Goal: Task Accomplishment & Management: Manage account settings

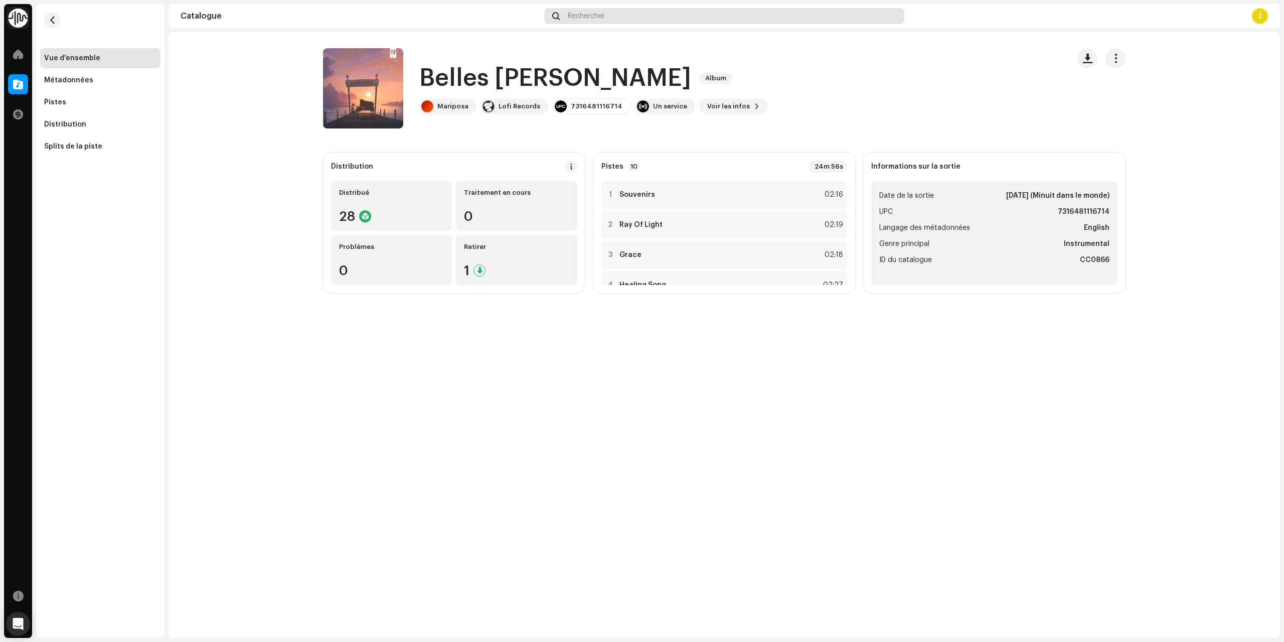
click at [605, 14] on span "Rechercher" at bounding box center [586, 16] width 37 height 8
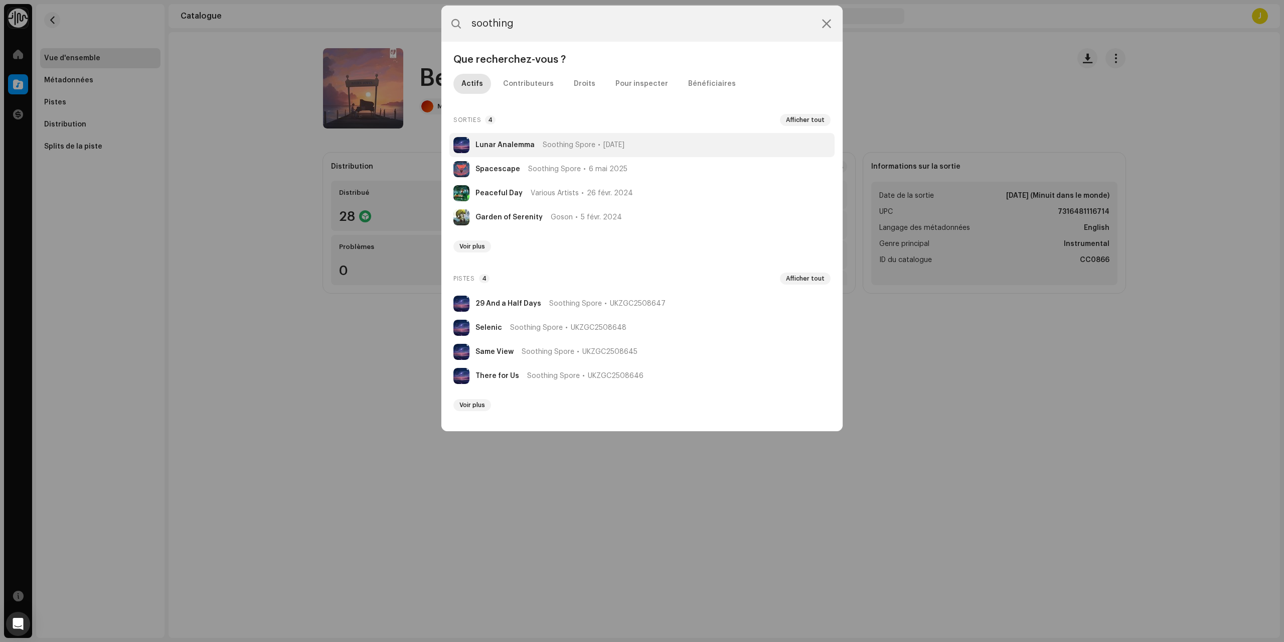
type input "soothing"
click at [531, 149] on li "Lunar Analemma Soothing Spore [DATE]" at bounding box center [641, 145] width 385 height 24
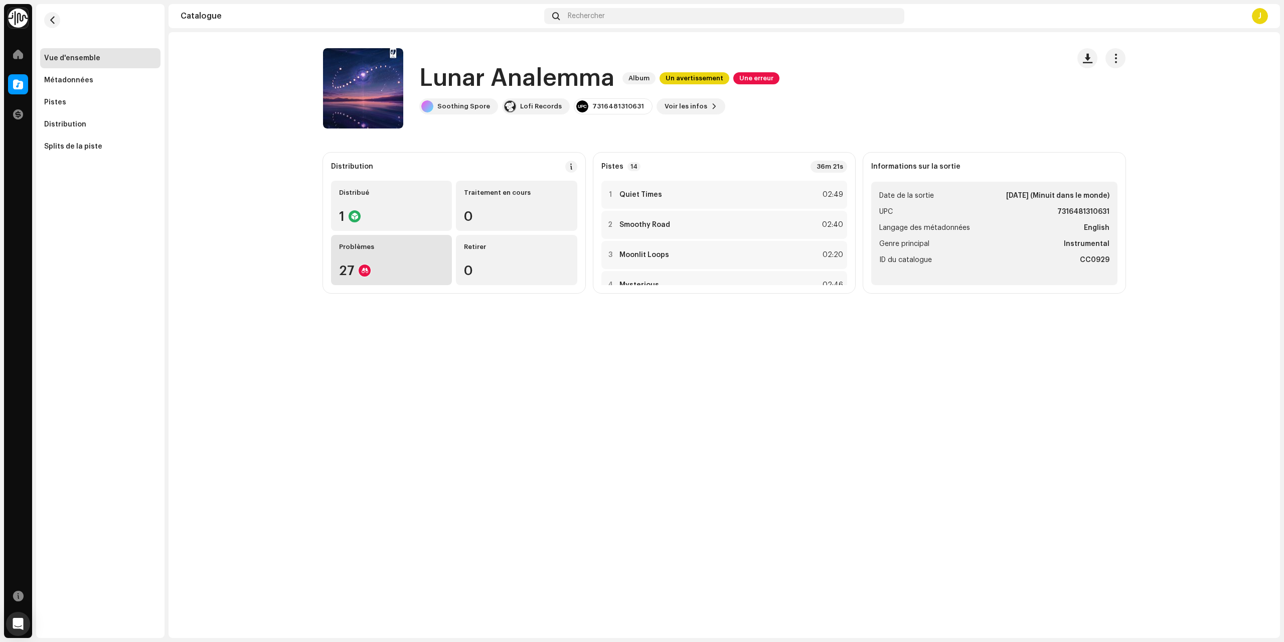
click at [414, 253] on div "Problèmes 27" at bounding box center [391, 260] width 121 height 50
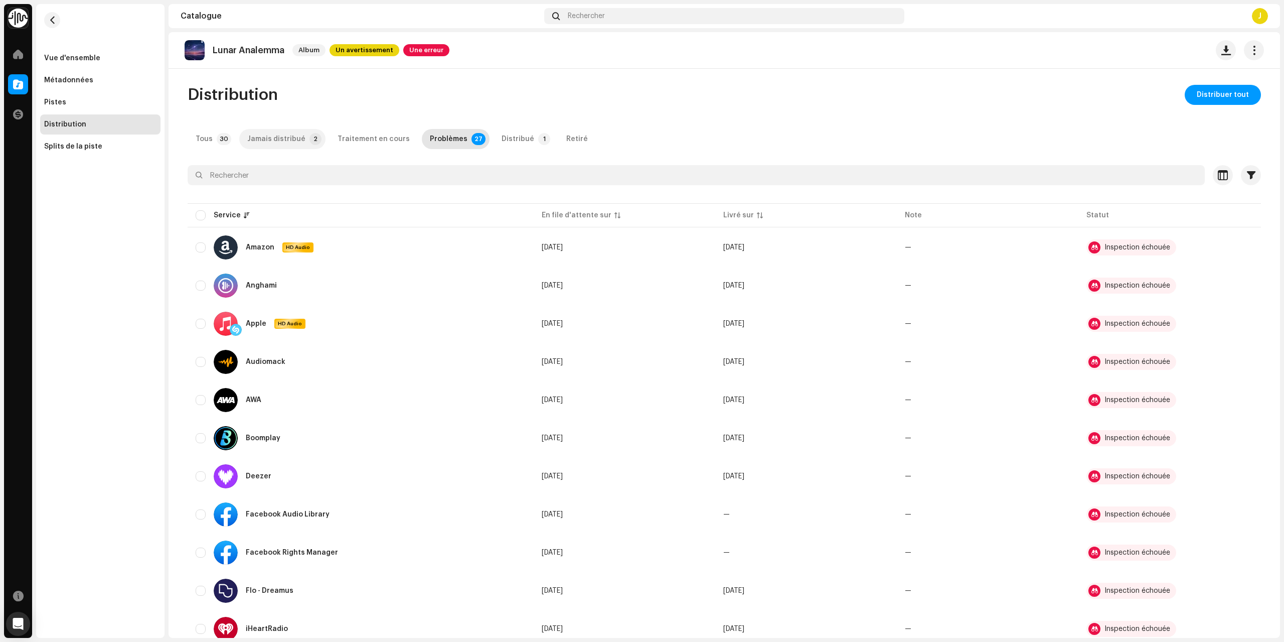
click at [273, 132] on div "Jamais distribué" at bounding box center [276, 139] width 58 height 20
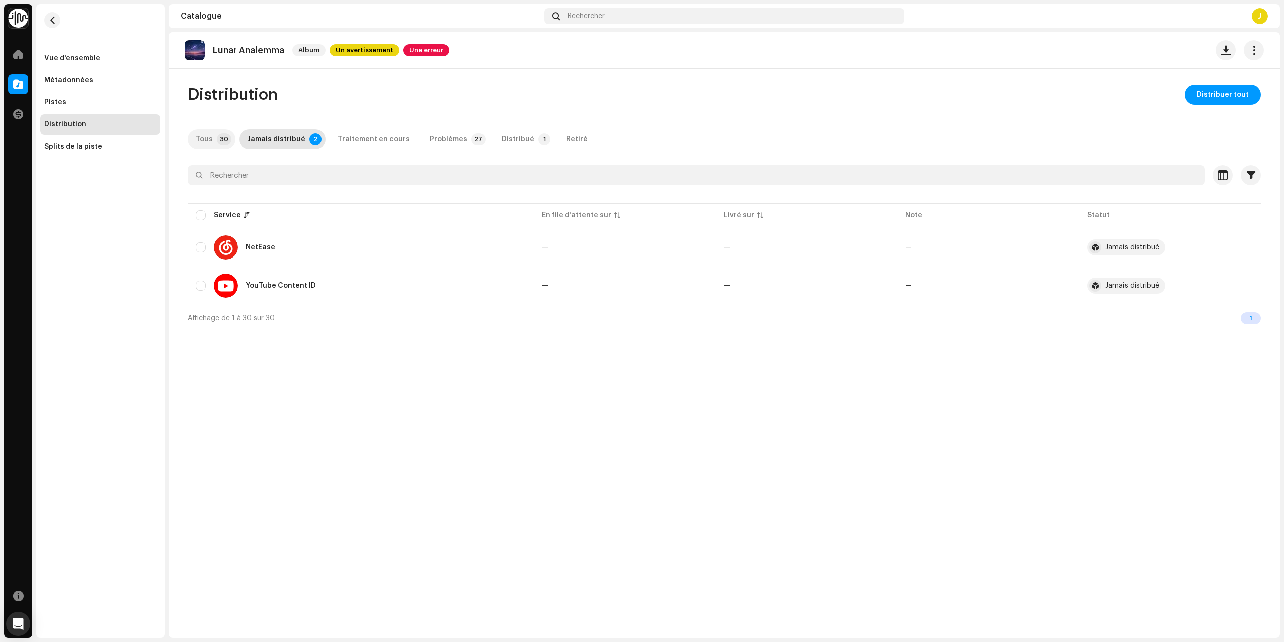
click at [203, 133] on div "Tous" at bounding box center [204, 139] width 17 height 20
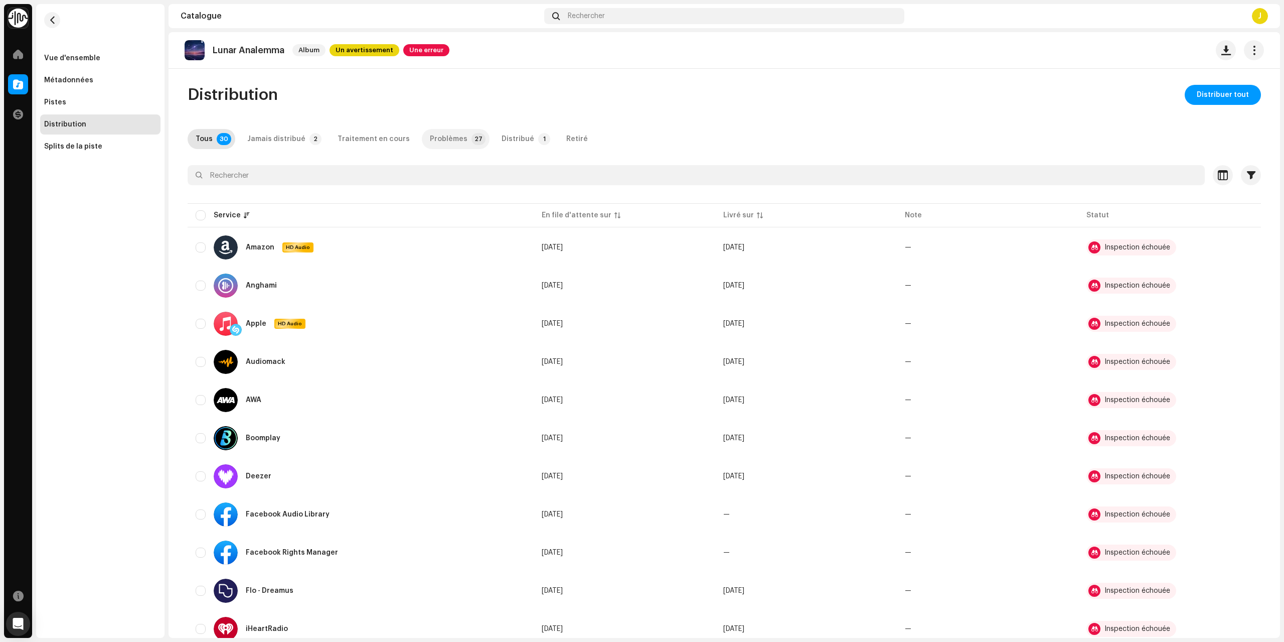
click at [431, 142] on div "Problèmes" at bounding box center [449, 139] width 38 height 20
click at [1132, 248] on div "Inspection échouée" at bounding box center [1138, 247] width 66 height 7
click at [502, 138] on div "Distribué" at bounding box center [518, 139] width 33 height 20
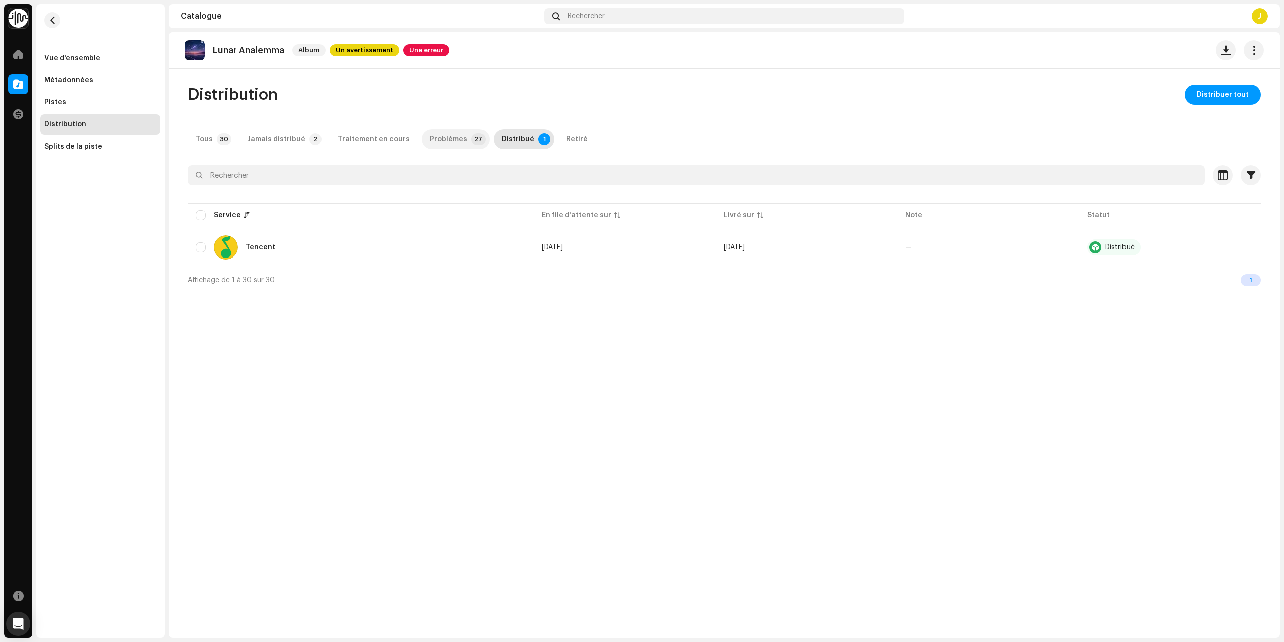
click at [444, 137] on div "Problèmes" at bounding box center [449, 139] width 38 height 20
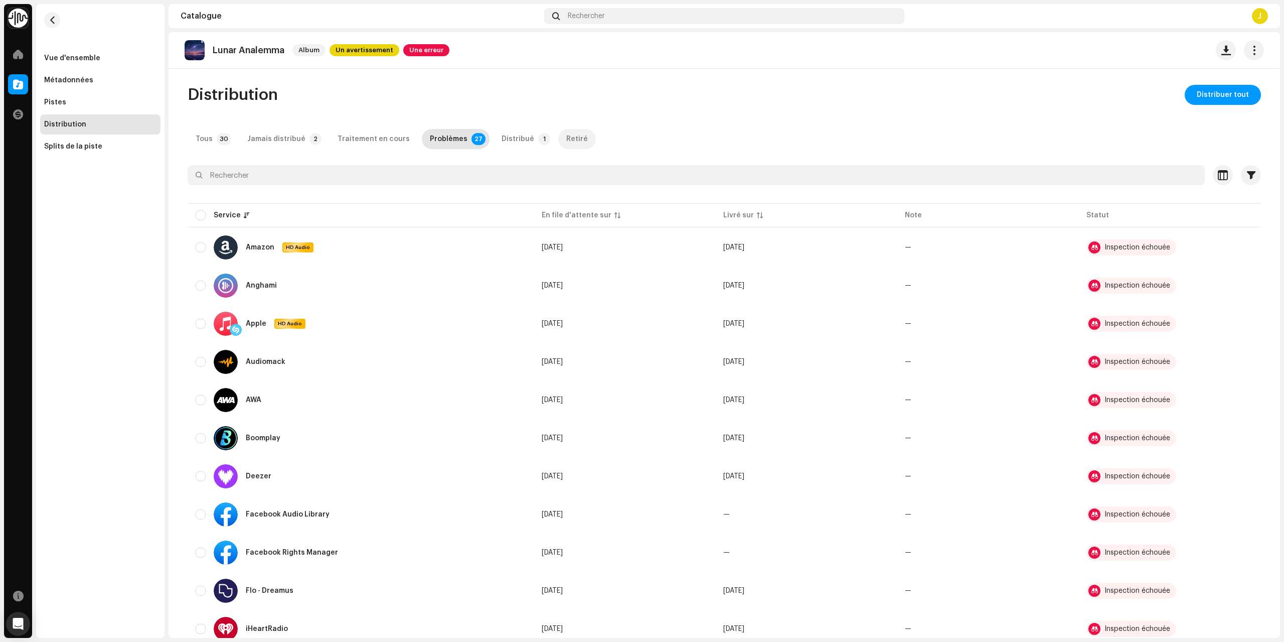
click at [542, 134] on div "Tous 30 Jamais distribué 2 Traitement en cours Problèmes 27 Distribué 1 Retiré" at bounding box center [725, 139] width 1074 height 20
click at [505, 136] on div "Distribué" at bounding box center [518, 139] width 33 height 20
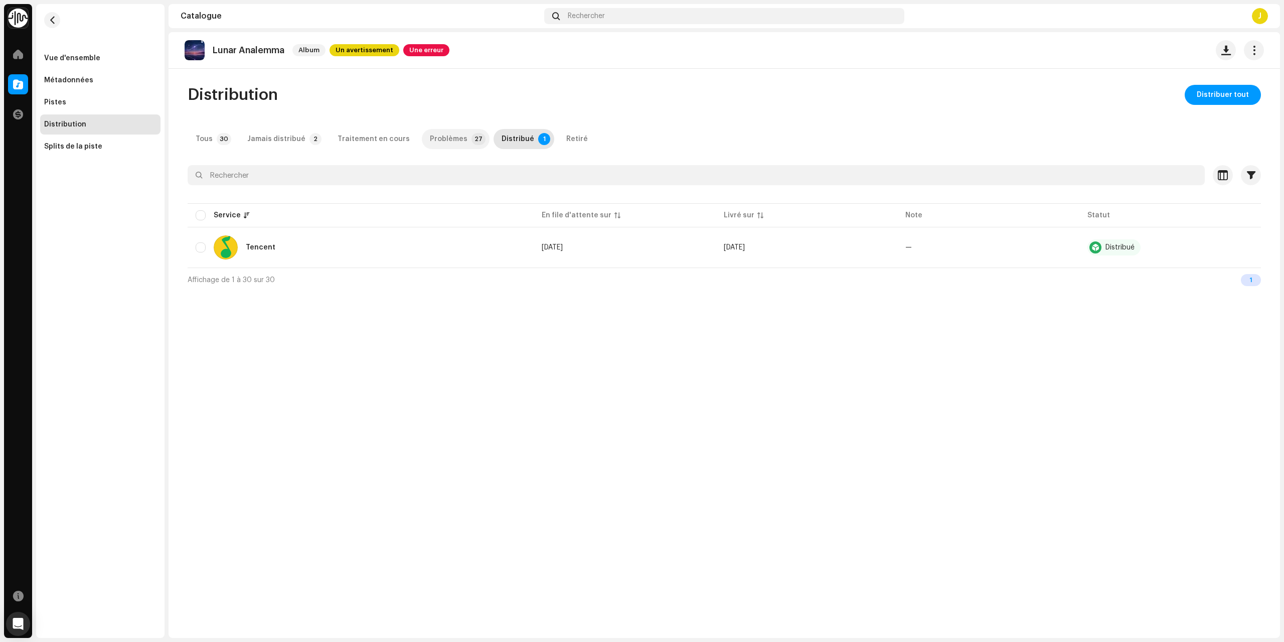
click at [450, 140] on div "Problèmes" at bounding box center [449, 139] width 38 height 20
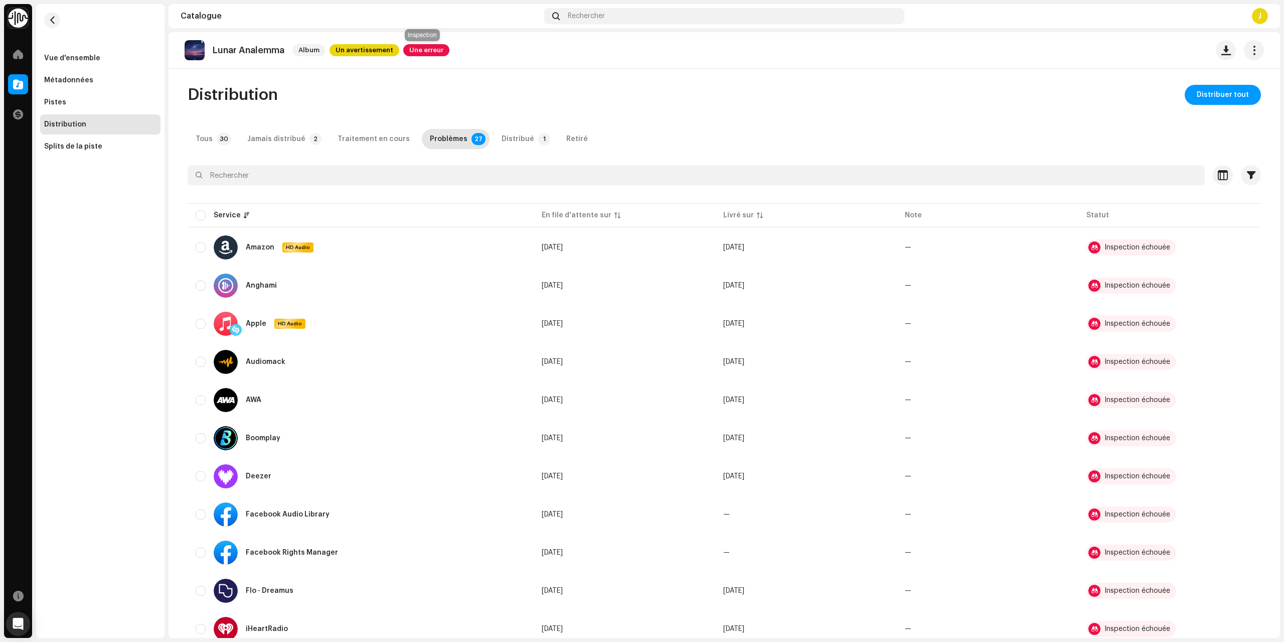
click at [427, 51] on span "Une erreur" at bounding box center [426, 50] width 46 height 12
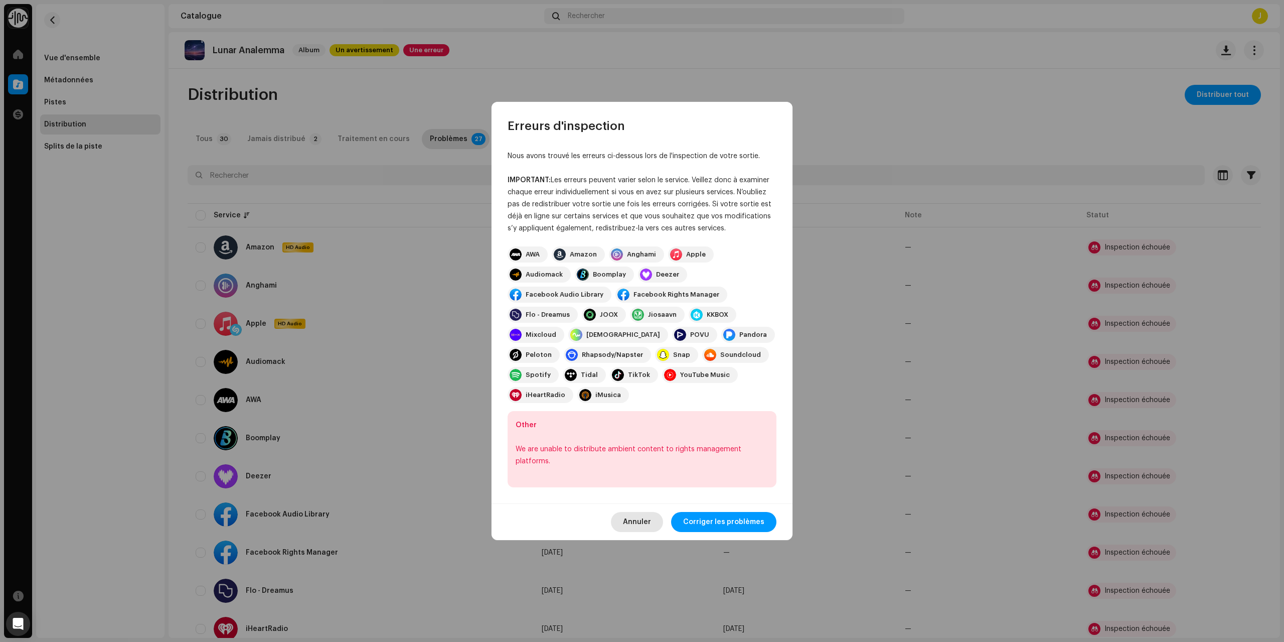
click at [649, 512] on span "Annuler" at bounding box center [637, 522] width 28 height 20
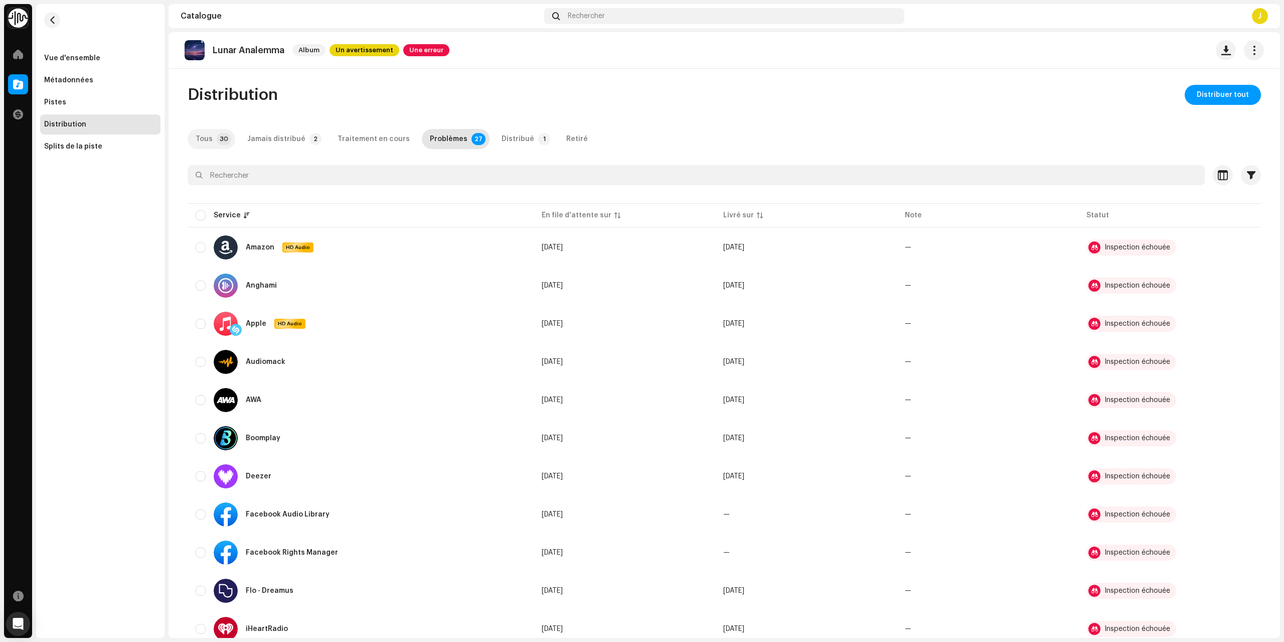
click at [227, 143] on p-tab "Tous 30" at bounding box center [212, 139] width 48 height 20
click at [1204, 96] on span "Distribuer tout" at bounding box center [1223, 95] width 52 height 20
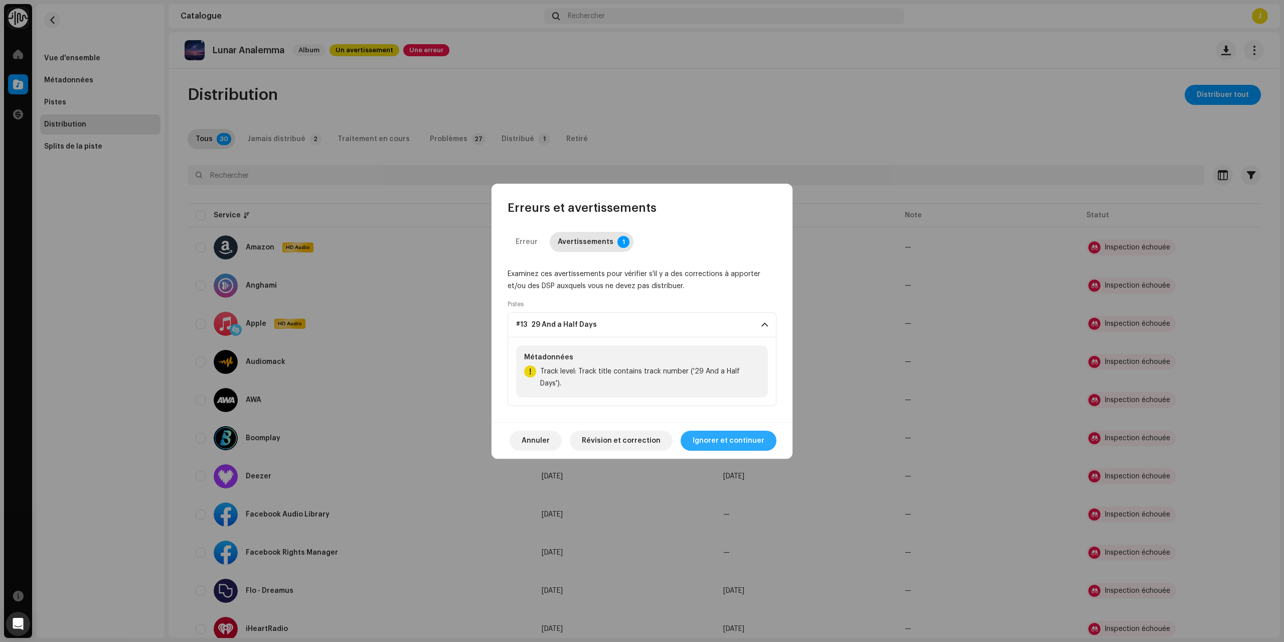
click at [738, 437] on span "Ignorer et continuer" at bounding box center [729, 440] width 72 height 20
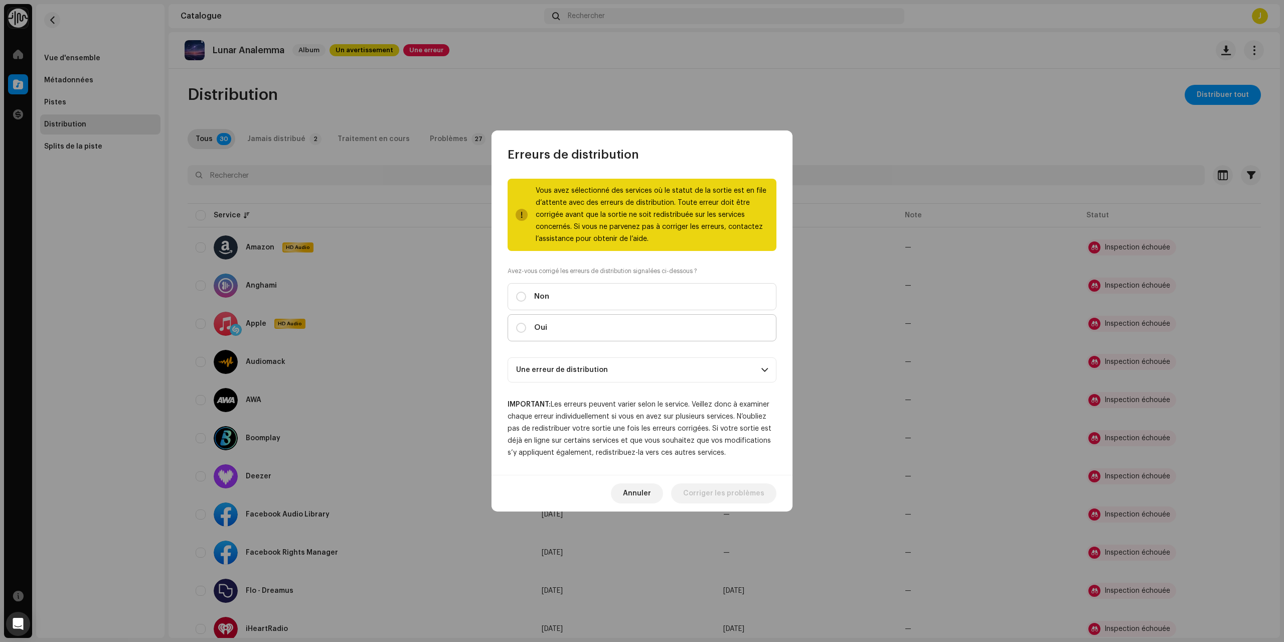
click at [581, 325] on label "Oui" at bounding box center [642, 327] width 269 height 27
click at [526, 325] on input "Oui" at bounding box center [521, 328] width 10 height 10
radio input "true"
click at [746, 487] on span "Distribuer" at bounding box center [747, 493] width 36 height 20
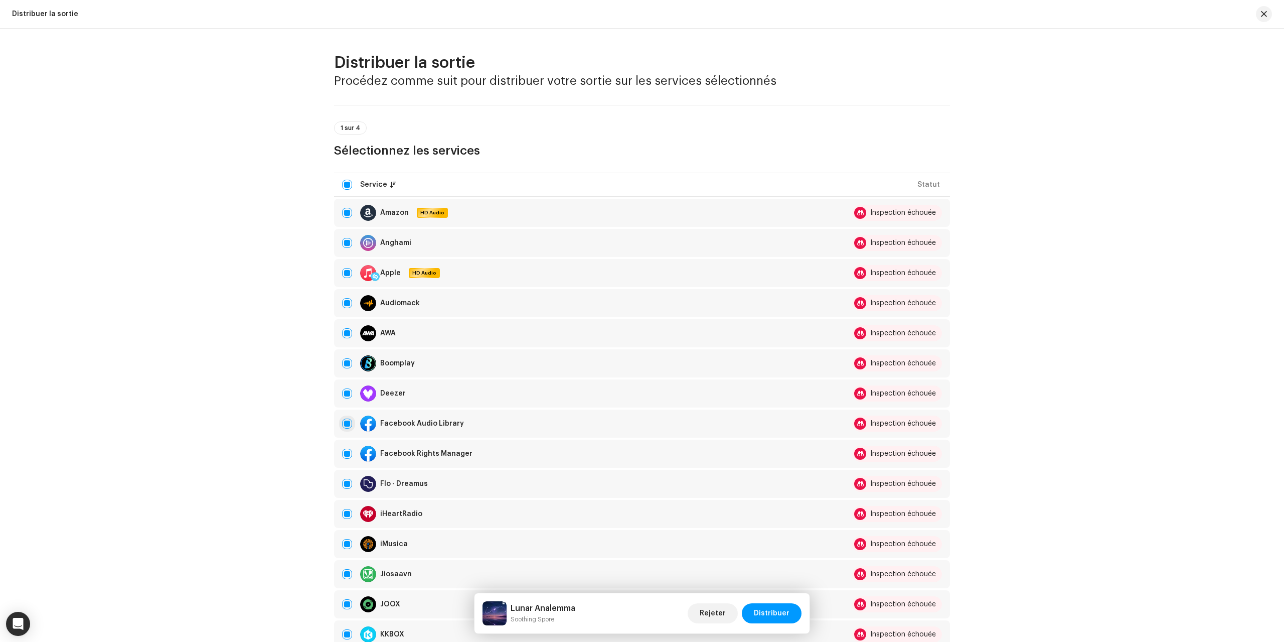
click at [344, 424] on input "checkbox" at bounding box center [347, 423] width 10 height 10
checkbox input "false"
click at [349, 454] on input "Row Selected" at bounding box center [347, 453] width 10 height 10
checkbox input "false"
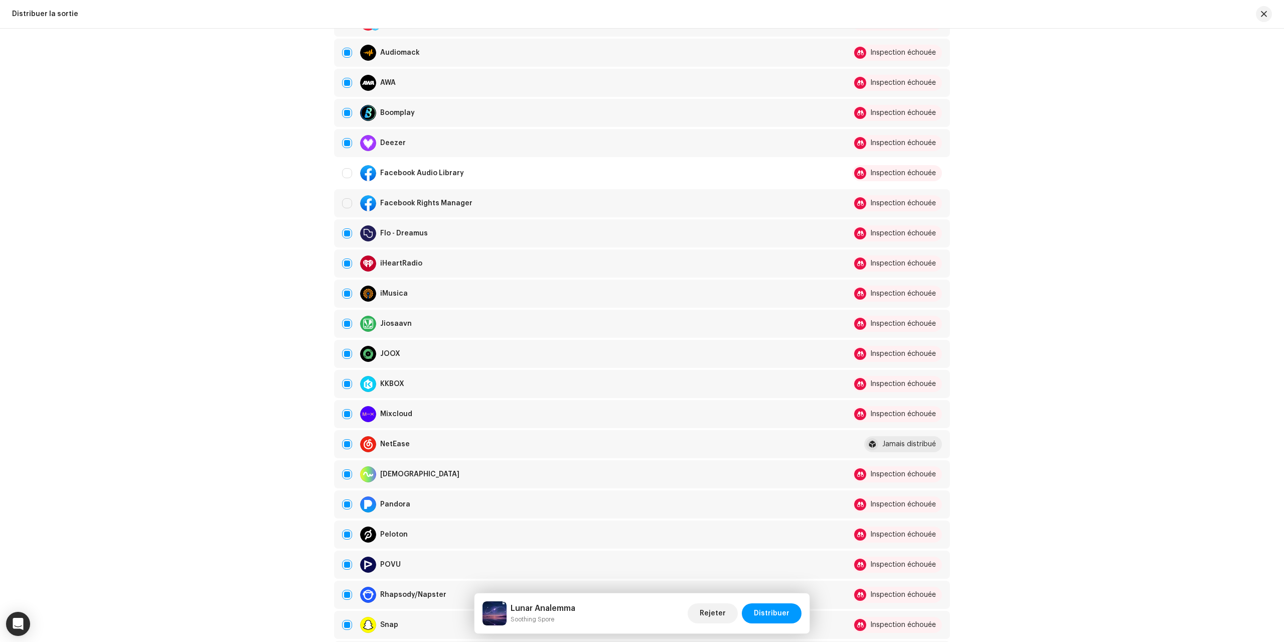
scroll to position [251, 0]
click at [344, 443] on input "Row Selected" at bounding box center [347, 443] width 10 height 10
checkbox input "false"
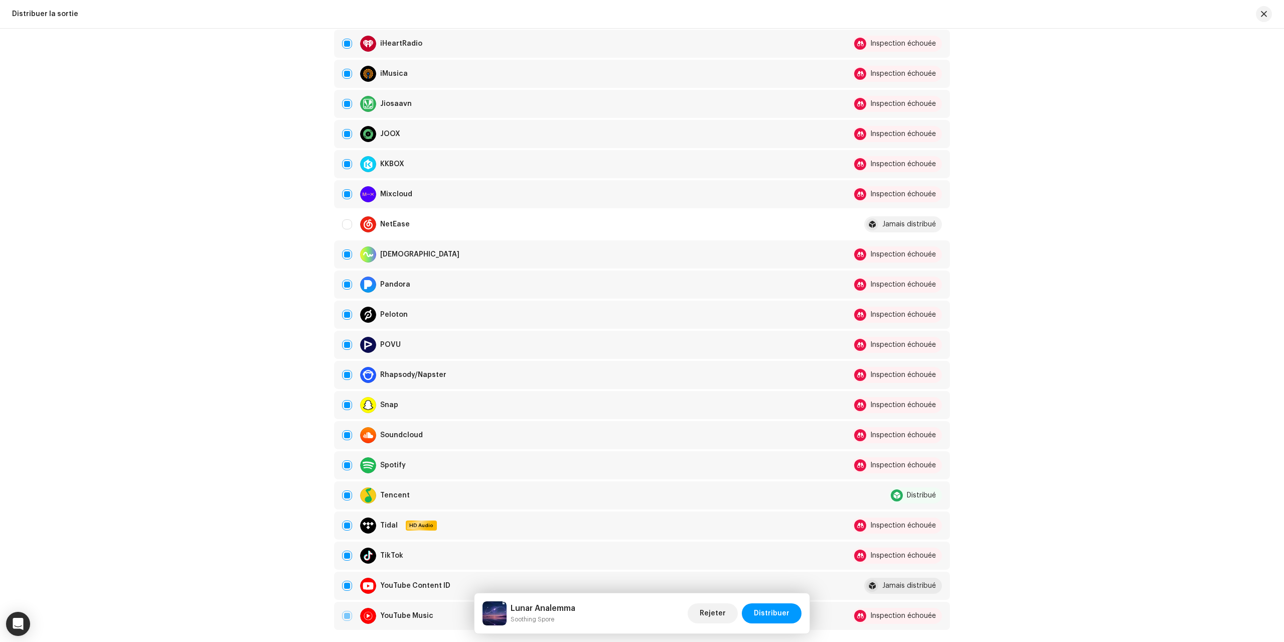
scroll to position [502, 0]
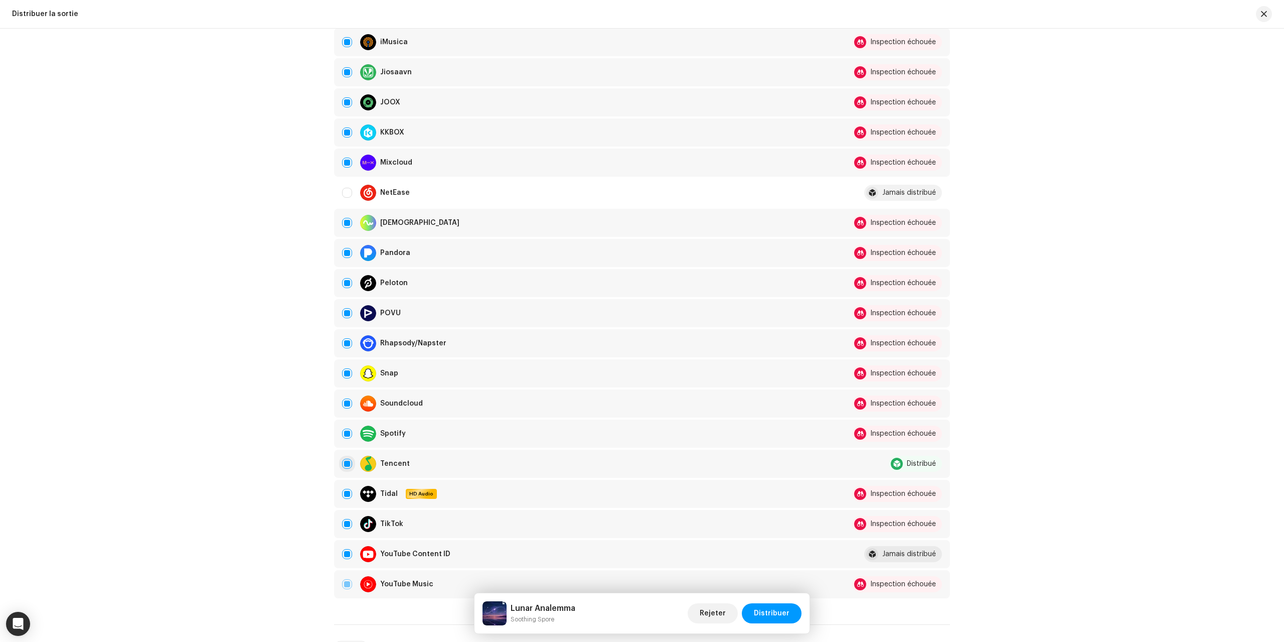
click at [348, 459] on input "Row Selected" at bounding box center [347, 464] width 10 height 10
checkbox input "false"
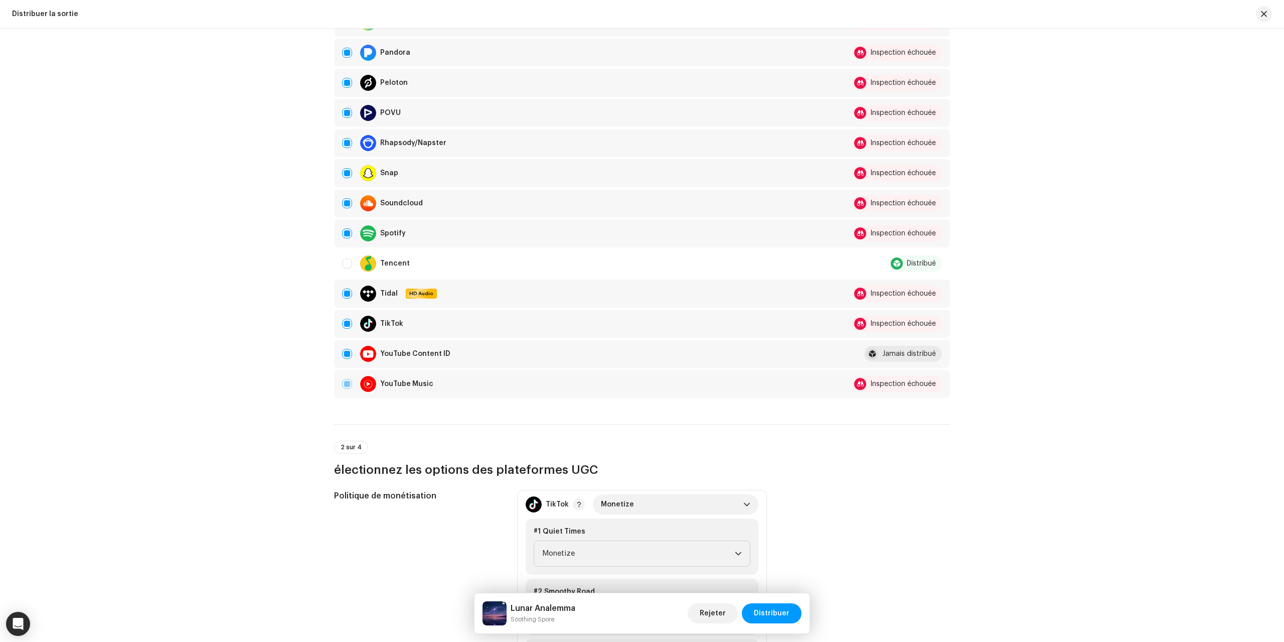
scroll to position [702, 0]
click at [344, 354] on input "Row Selected" at bounding box center [347, 353] width 10 height 10
checkbox input "false"
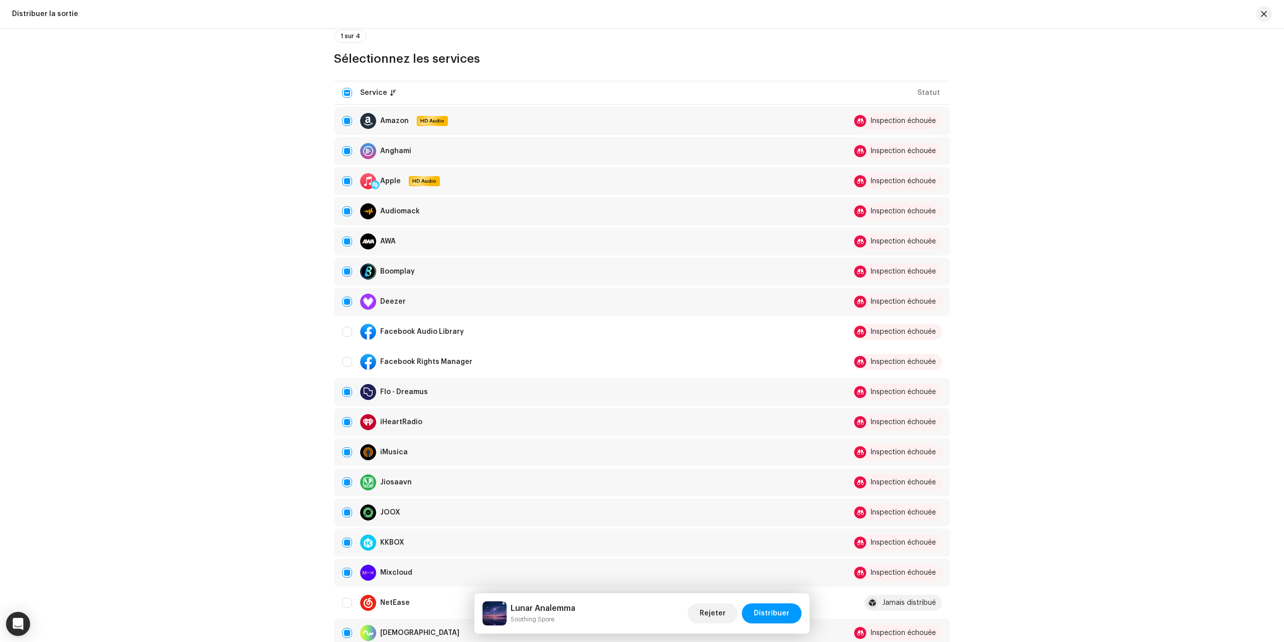
scroll to position [89, 0]
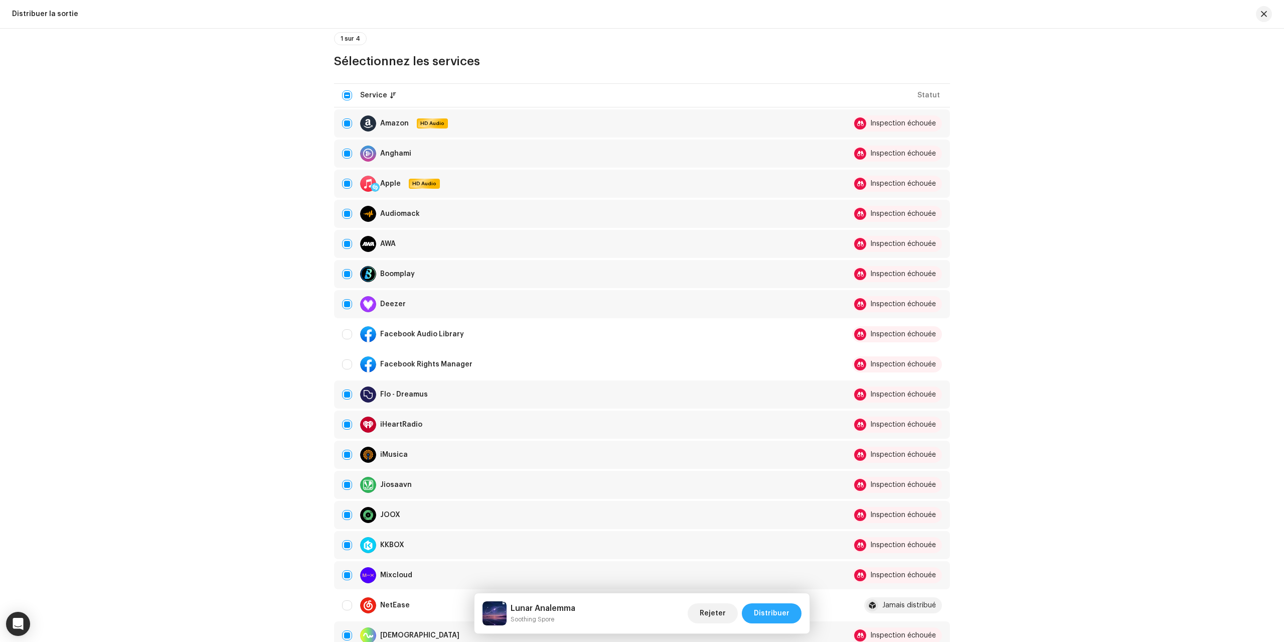
click at [779, 609] on span "Distribuer" at bounding box center [772, 613] width 36 height 20
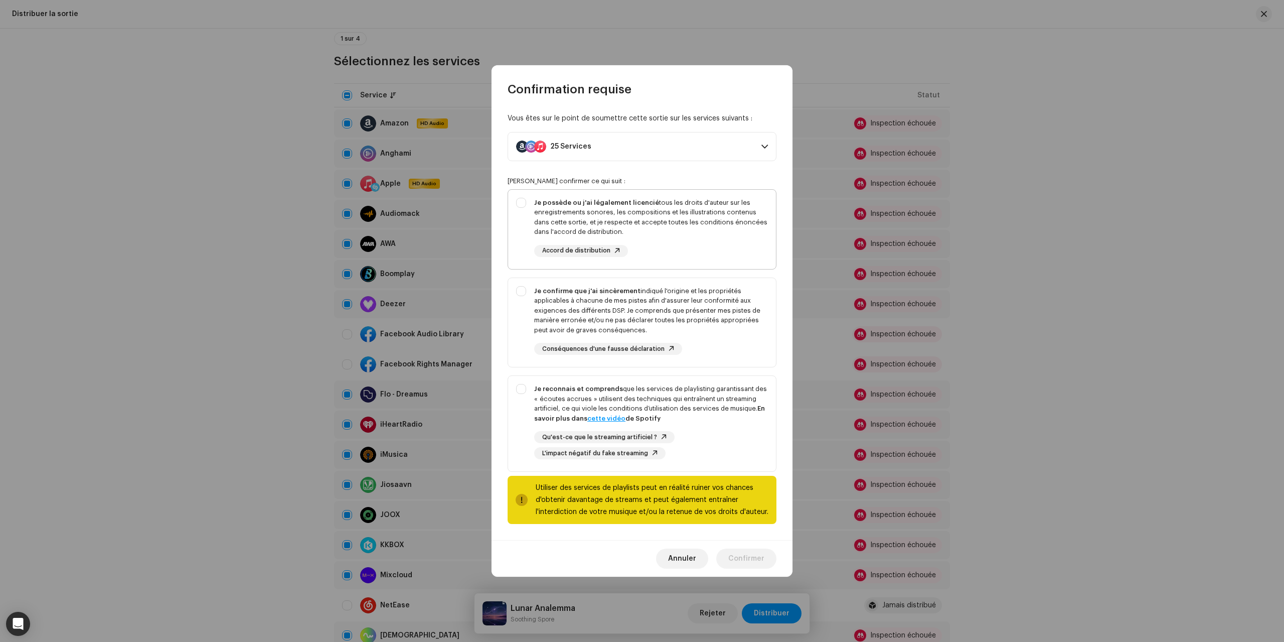
click at [682, 235] on div "Je possède ou j'ai légalement licencié tous les droits d'auteur sur les enregis…" at bounding box center [651, 217] width 234 height 39
checkbox input "true"
click at [692, 276] on p-selectbutton "Je possède ou j'ai légalement licencié tous les droits d'auteur sur les enregis…" at bounding box center [642, 330] width 269 height 283
click at [720, 341] on div "Je confirme que j'ai sincèrement indiqué l'origine et les propriétés applicable…" at bounding box center [651, 320] width 234 height 69
checkbox input "true"
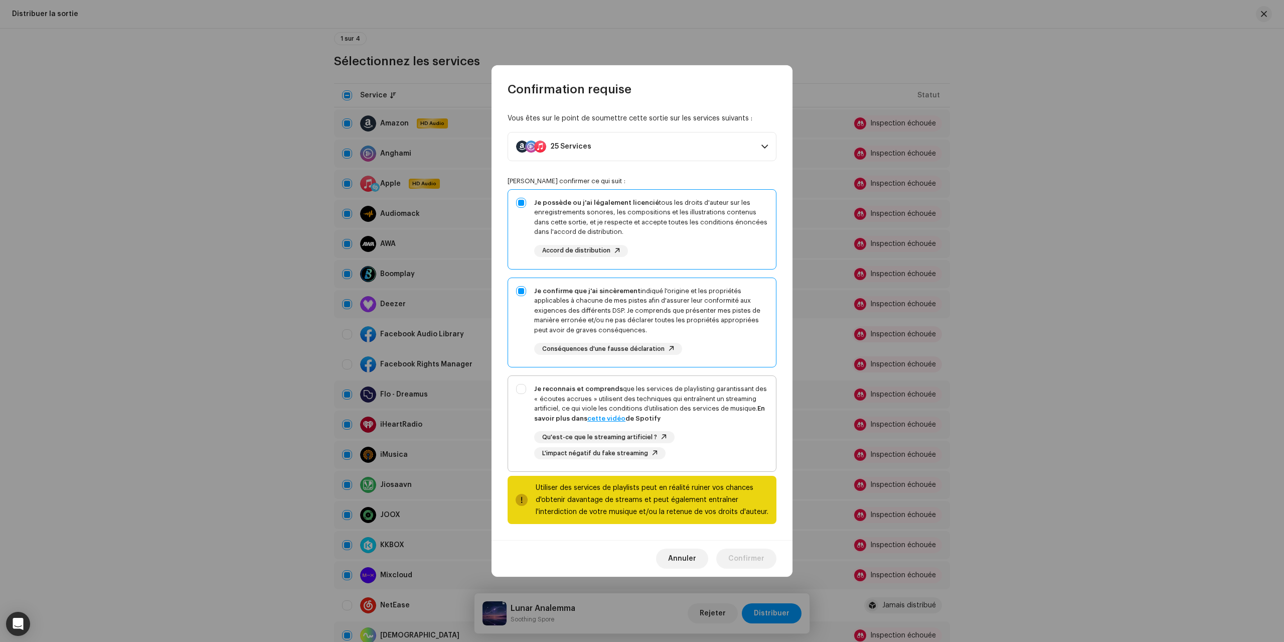
click at [728, 408] on div "Je reconnais et comprends que les services de playlisting garantissant des « éc…" at bounding box center [651, 403] width 234 height 39
checkbox input "true"
click at [755, 556] on span "Confirmer" at bounding box center [746, 558] width 36 height 20
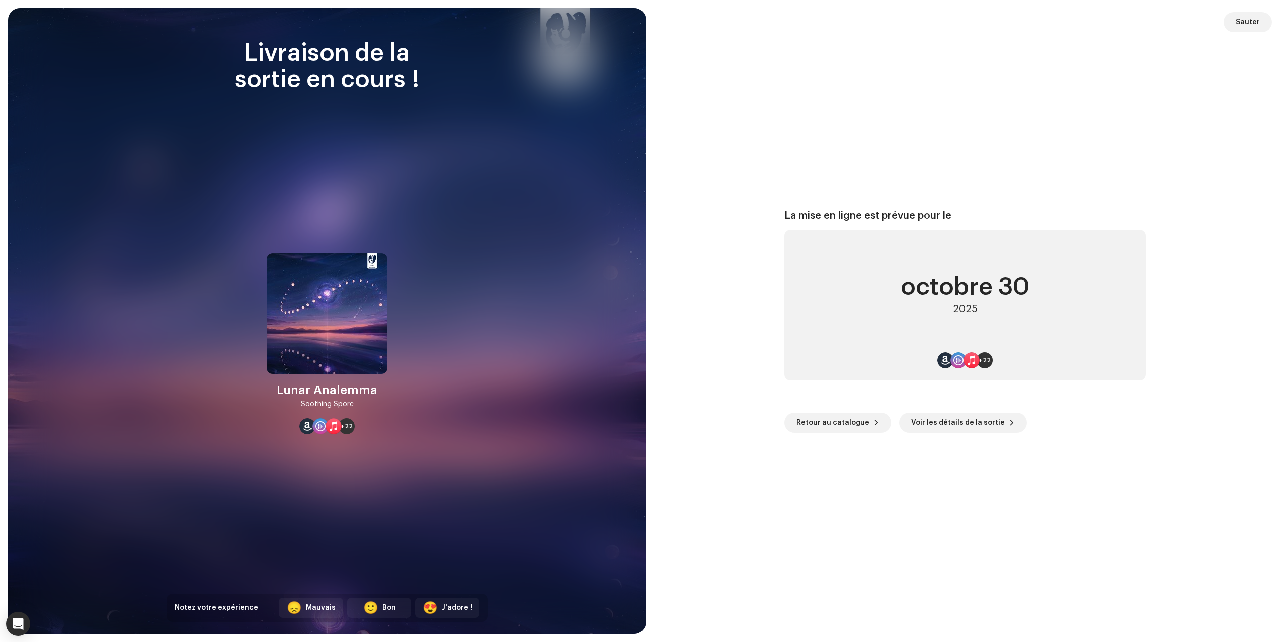
click at [1174, 148] on div "La mise en ligne est prévue pour le octobre 30 2025 +22 Retour au catalogue Voi…" at bounding box center [965, 320] width 614 height 601
click at [833, 419] on span "Retour au catalogue" at bounding box center [833, 422] width 73 height 20
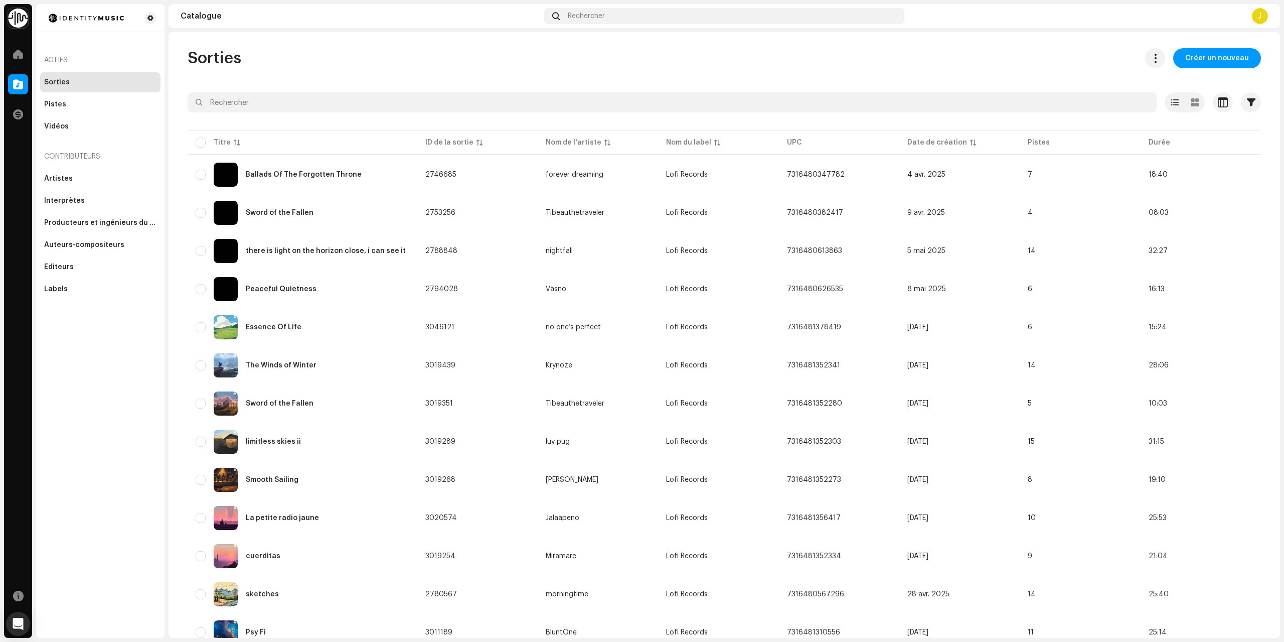
click at [325, 92] on div "Sorties Créer un nouveau Sélectionné 0 Options Filtres Statut de distribution J…" at bounding box center [725, 571] width 1106 height 1047
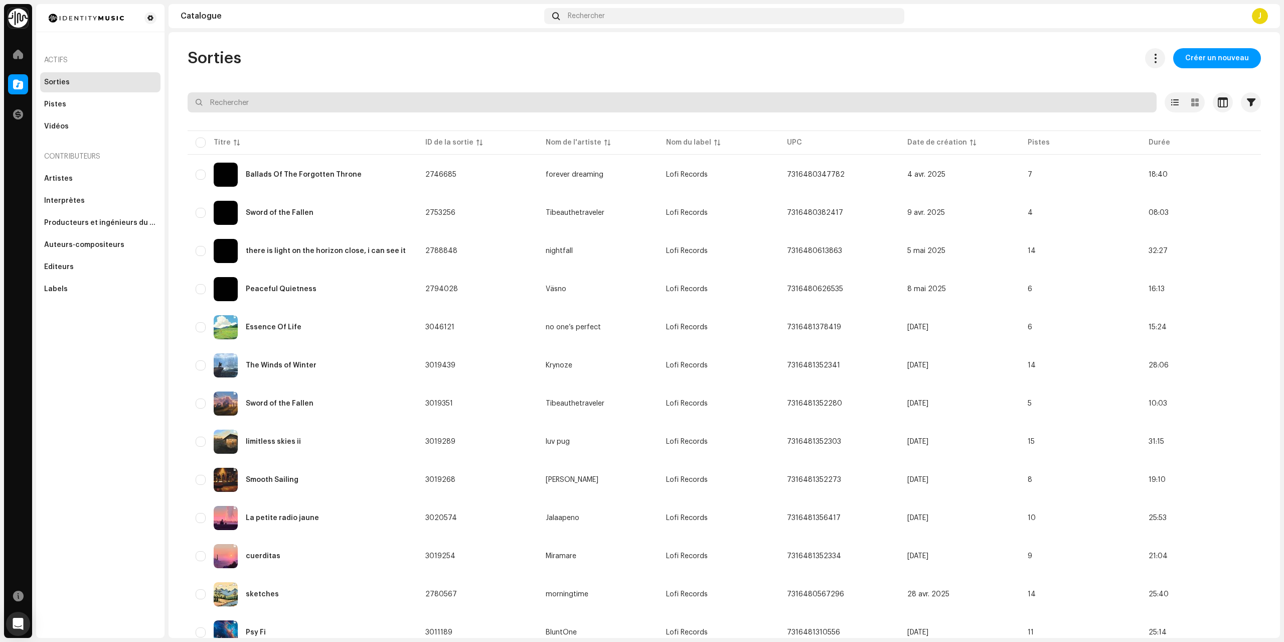
click at [369, 109] on input "text" at bounding box center [672, 102] width 969 height 20
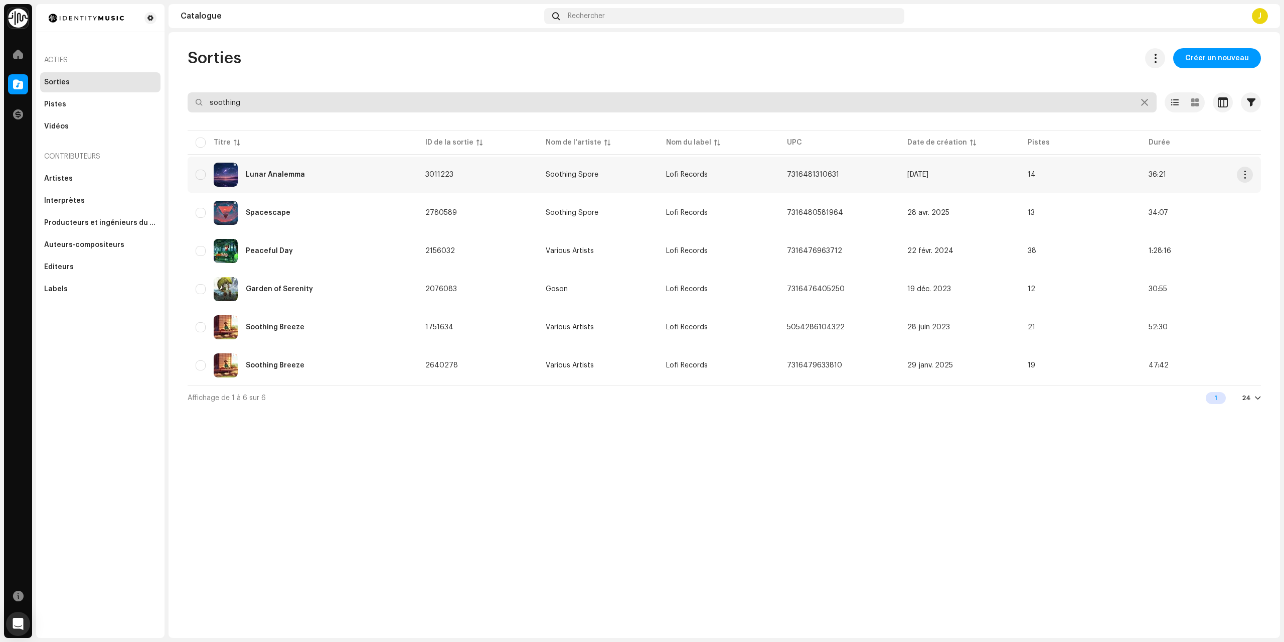
type input "soothing"
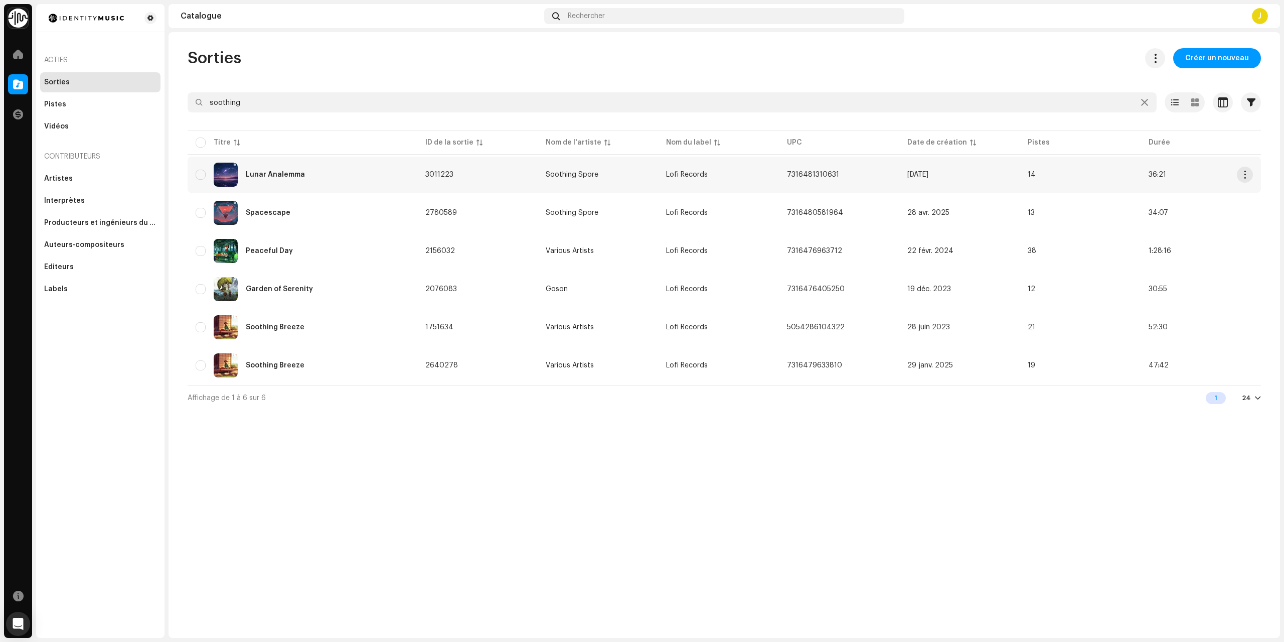
click at [301, 169] on div "Lunar Analemma" at bounding box center [303, 175] width 214 height 24
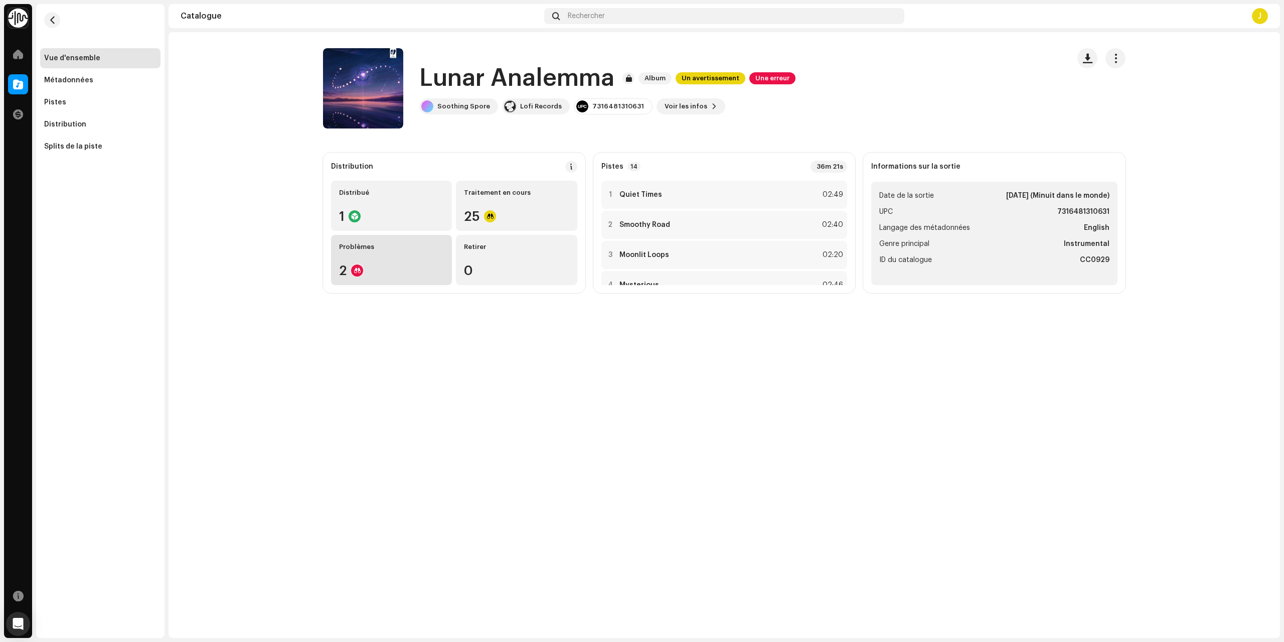
click at [399, 249] on div "Problèmes" at bounding box center [391, 247] width 105 height 8
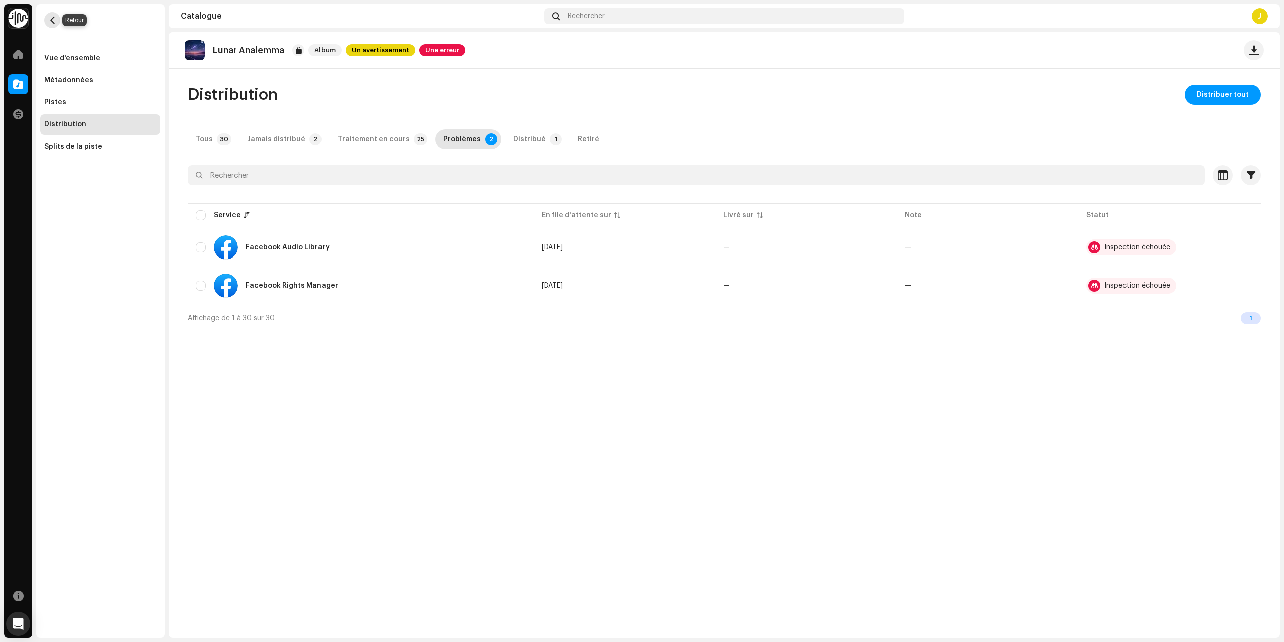
click at [49, 21] on span "button" at bounding box center [53, 20] width 8 height 8
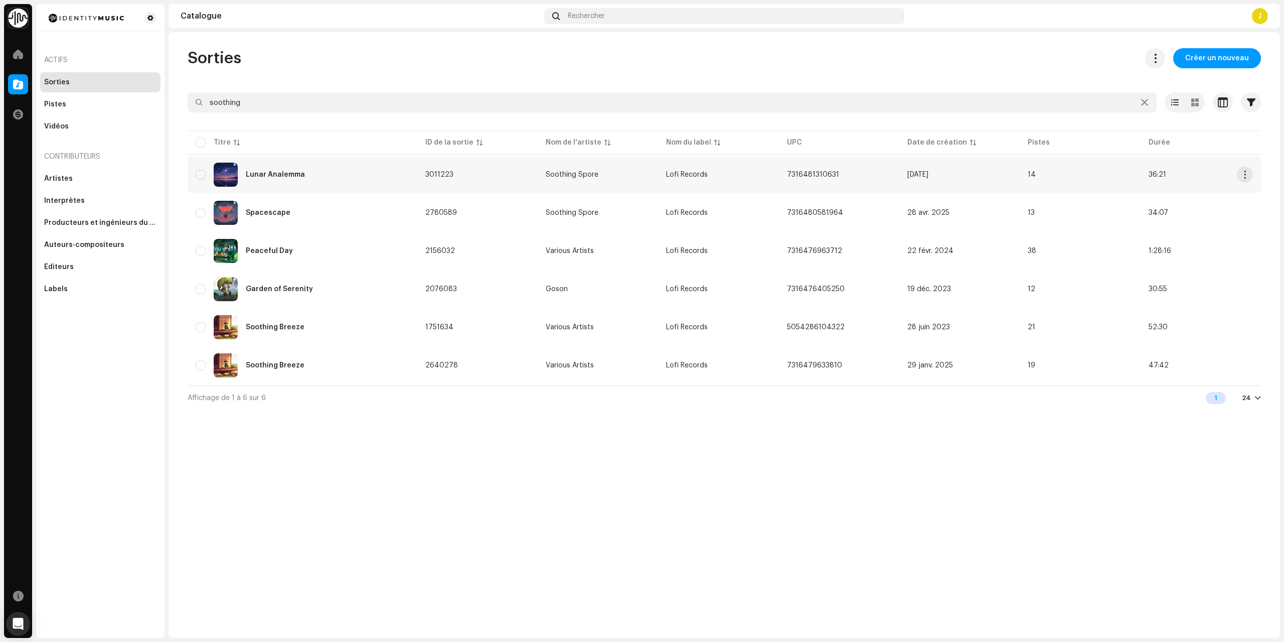
click at [311, 172] on div "Lunar Analemma" at bounding box center [303, 175] width 214 height 24
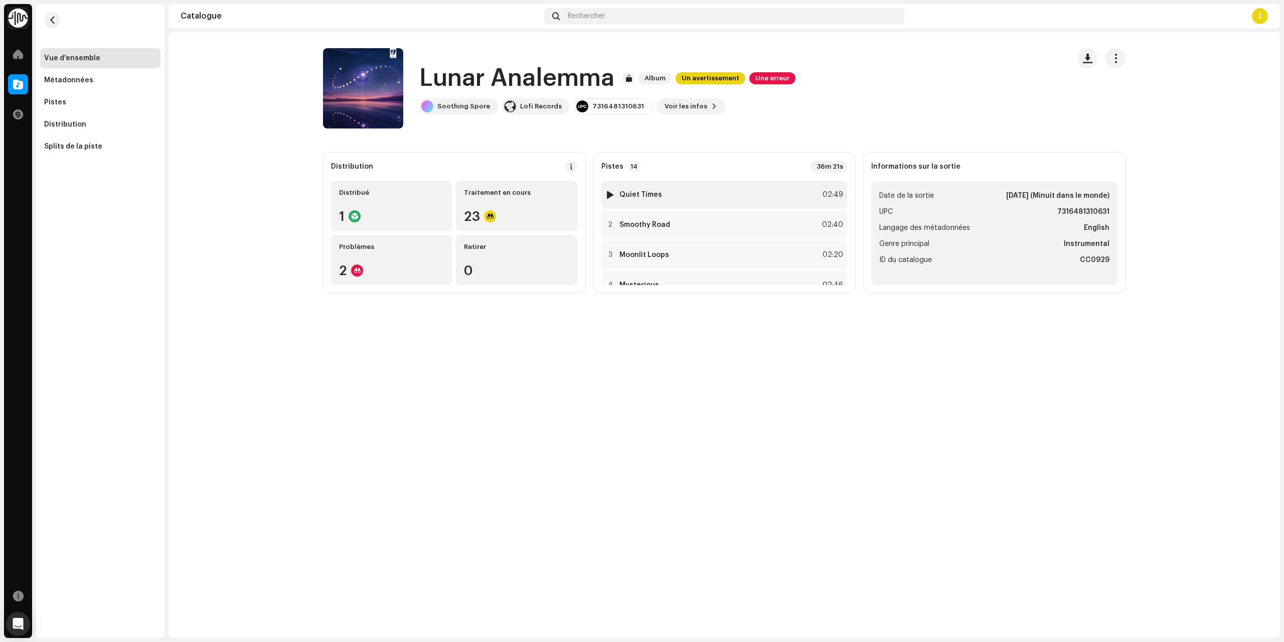
click at [661, 193] on div "1 Quiet Times 02:49" at bounding box center [724, 195] width 246 height 28
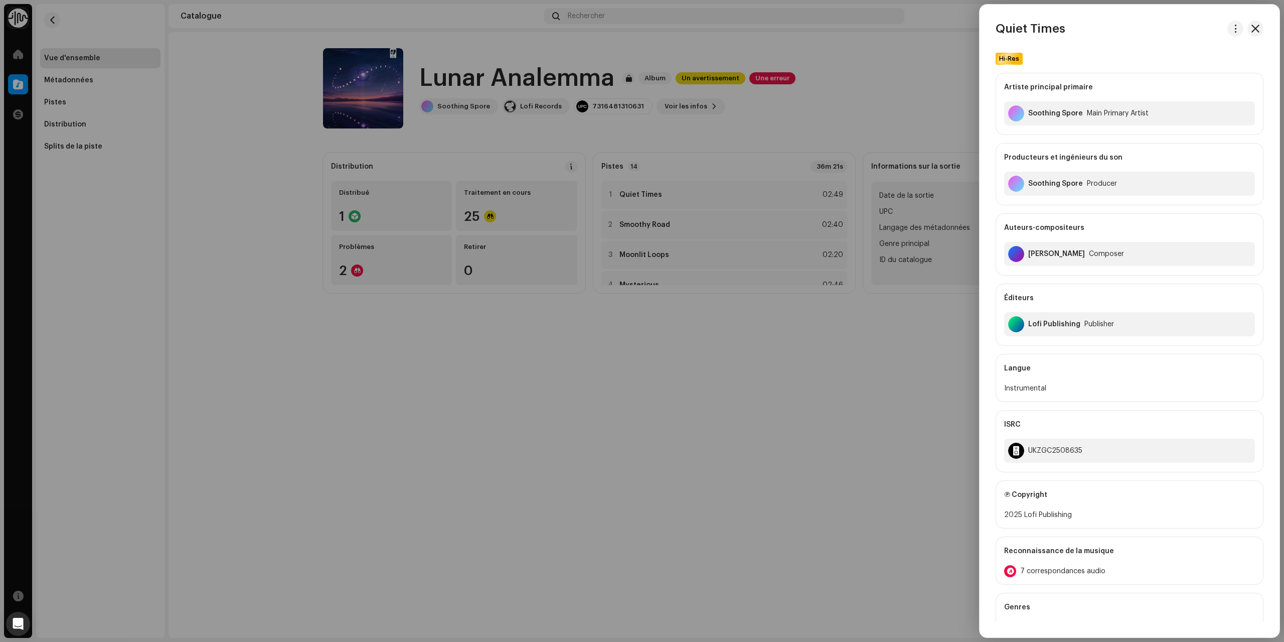
click at [660, 194] on div at bounding box center [642, 321] width 1284 height 642
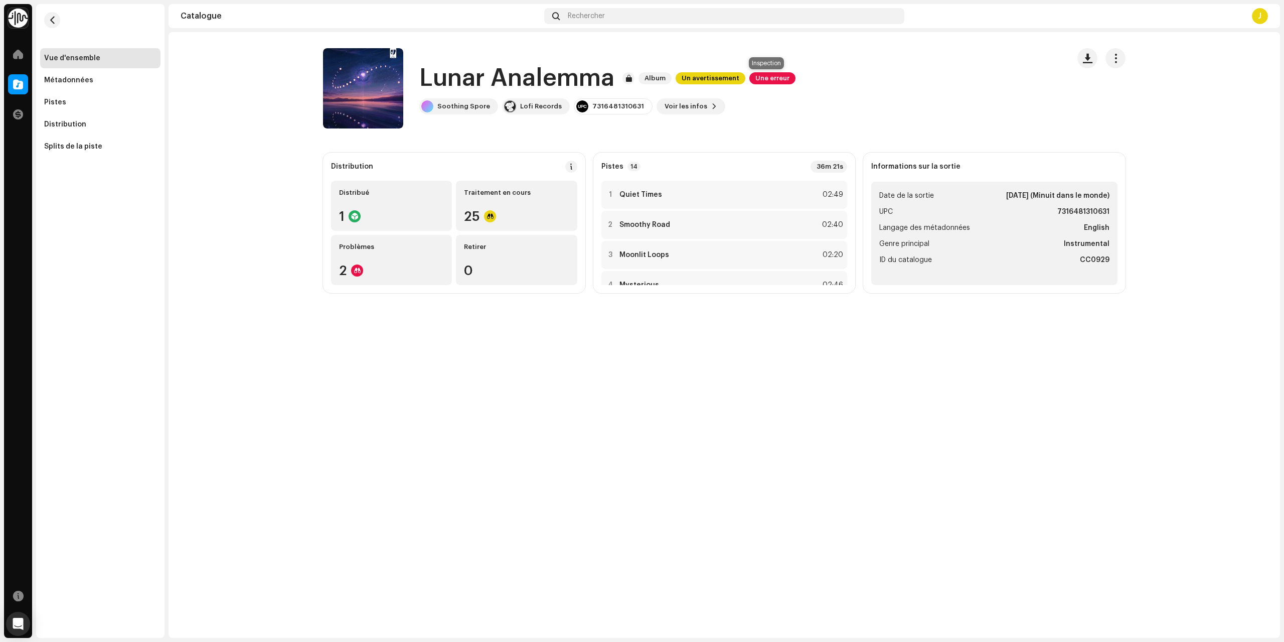
click at [749, 82] on span "Une erreur" at bounding box center [772, 78] width 46 height 12
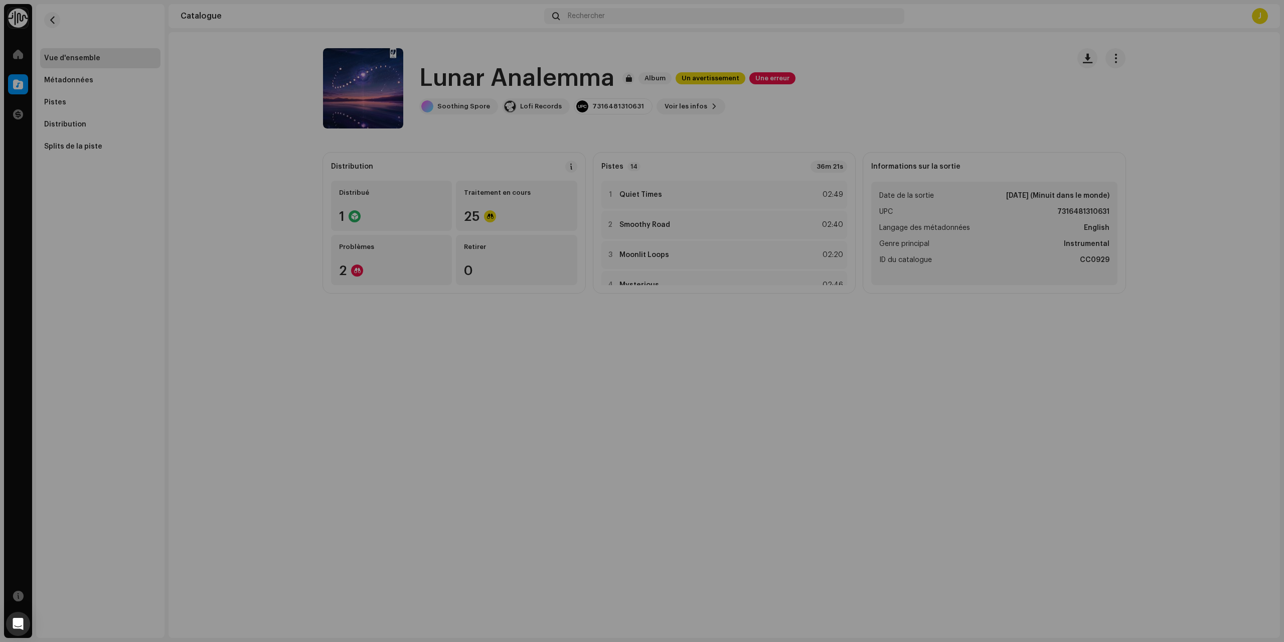
click at [850, 409] on div "Erreurs d'inspection Nous avons trouvé les erreurs ci-dessous lors de l'inspect…" at bounding box center [642, 321] width 1284 height 642
